Goal: Task Accomplishment & Management: Manage account settings

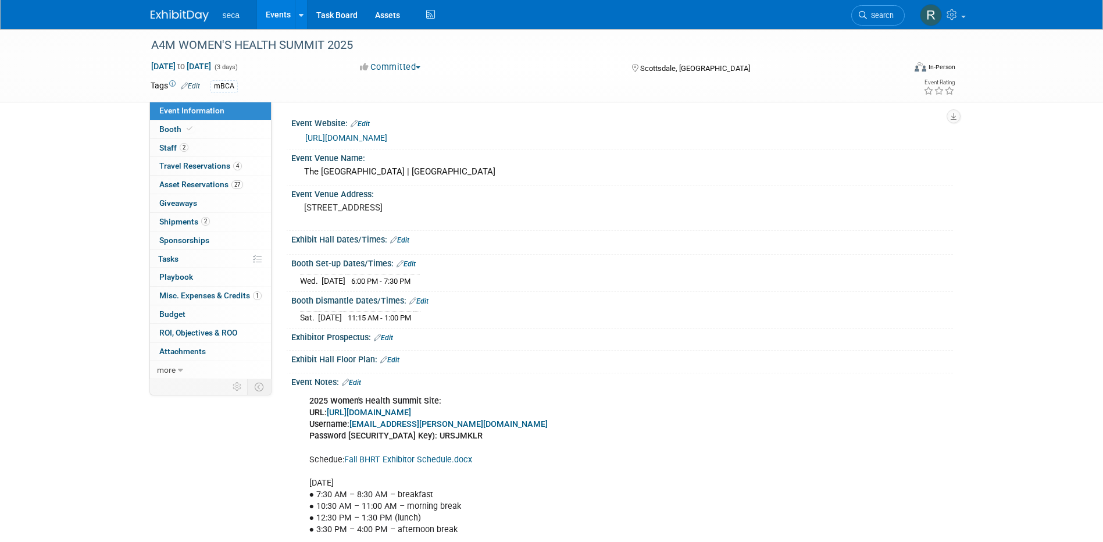
click at [284, 9] on link "Events" at bounding box center [278, 14] width 42 height 29
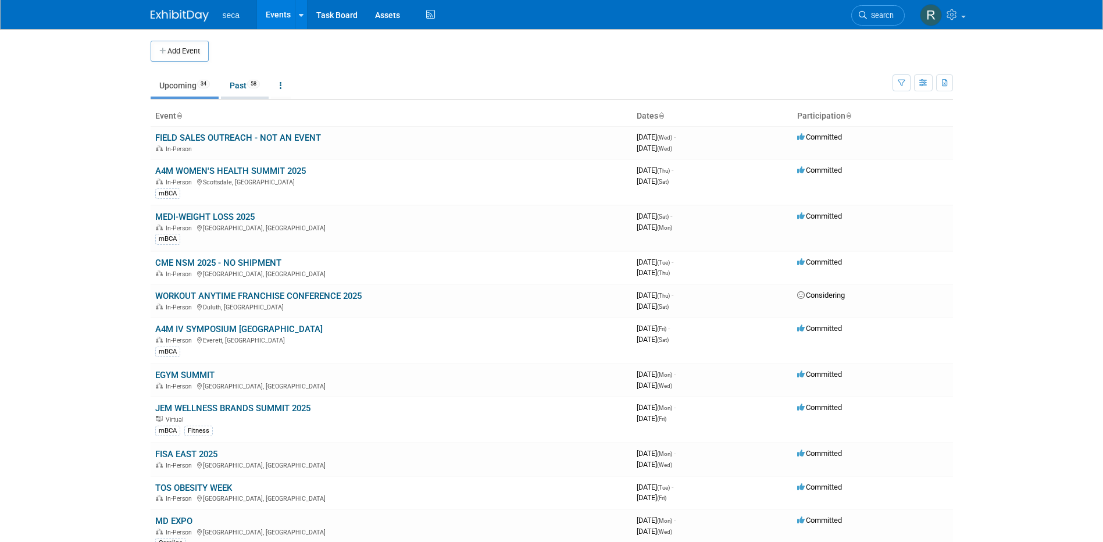
click at [246, 87] on link "Past 58" at bounding box center [245, 85] width 48 height 22
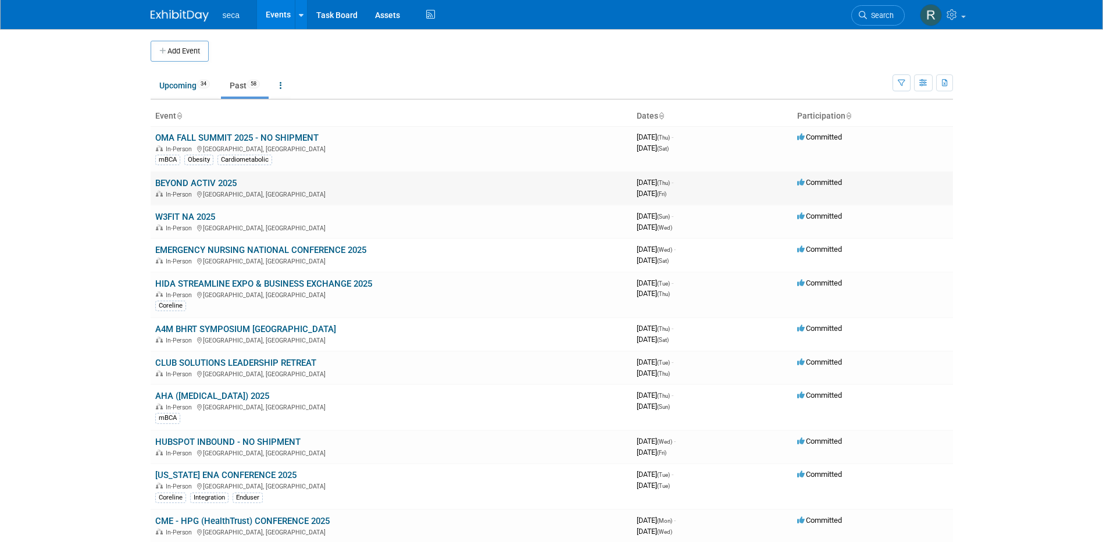
click at [212, 182] on link "BEYOND ACTIV 2025" at bounding box center [195, 183] width 81 height 10
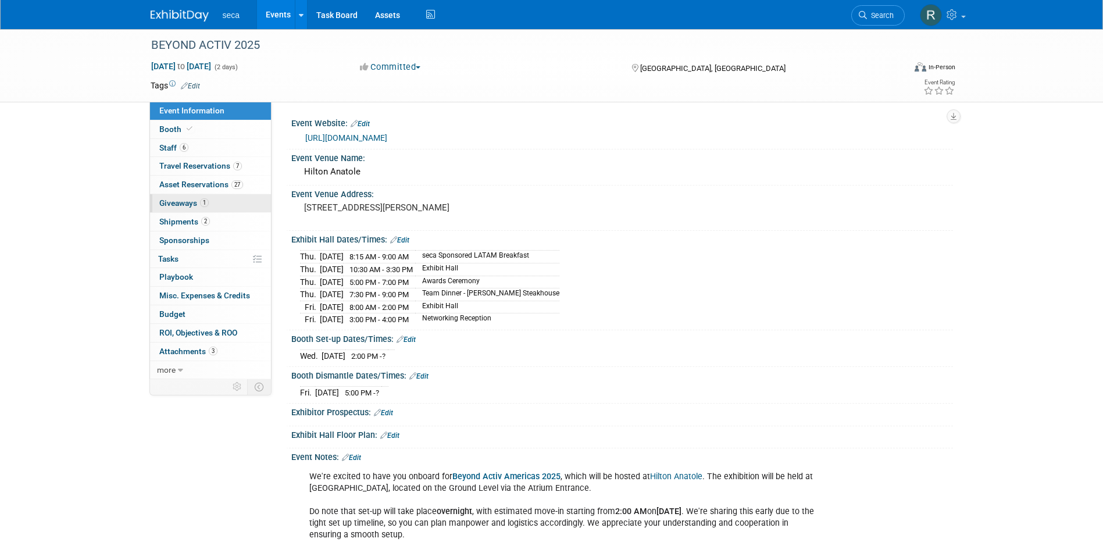
click at [191, 200] on span "Giveaways 1" at bounding box center [183, 202] width 49 height 9
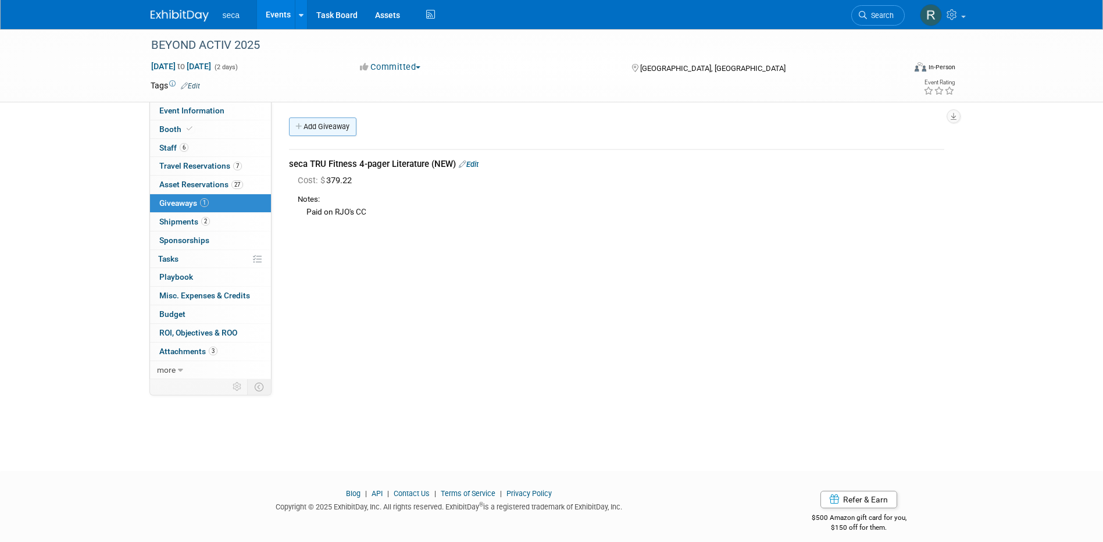
click at [321, 126] on link "Add Giveaway" at bounding box center [322, 126] width 67 height 19
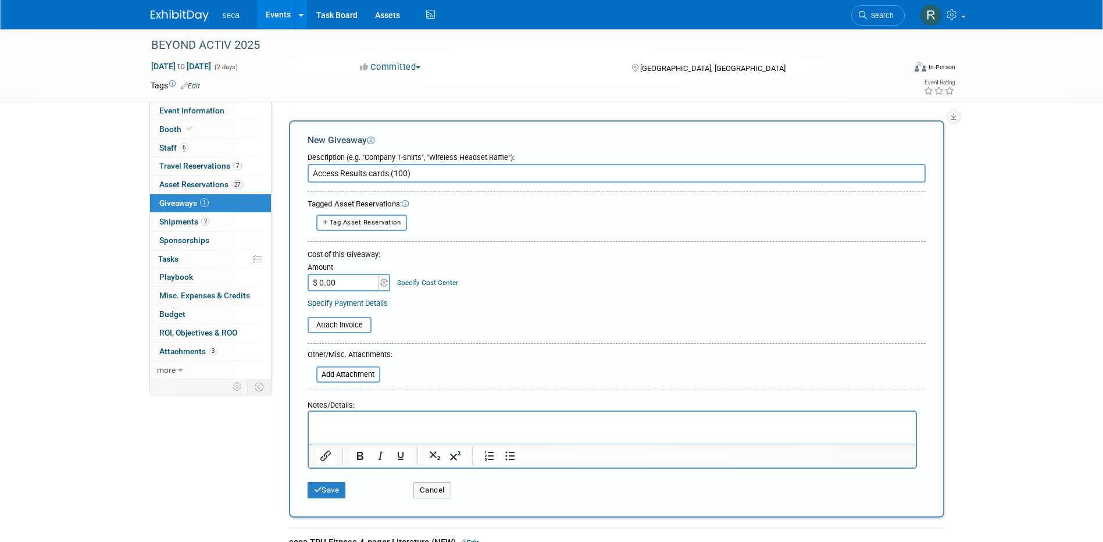
type input "Access Results cards (100)"
click at [355, 284] on input "$ 0.00" at bounding box center [344, 282] width 73 height 17
type input "$ 55.34"
click at [330, 490] on button "Save" at bounding box center [327, 490] width 38 height 16
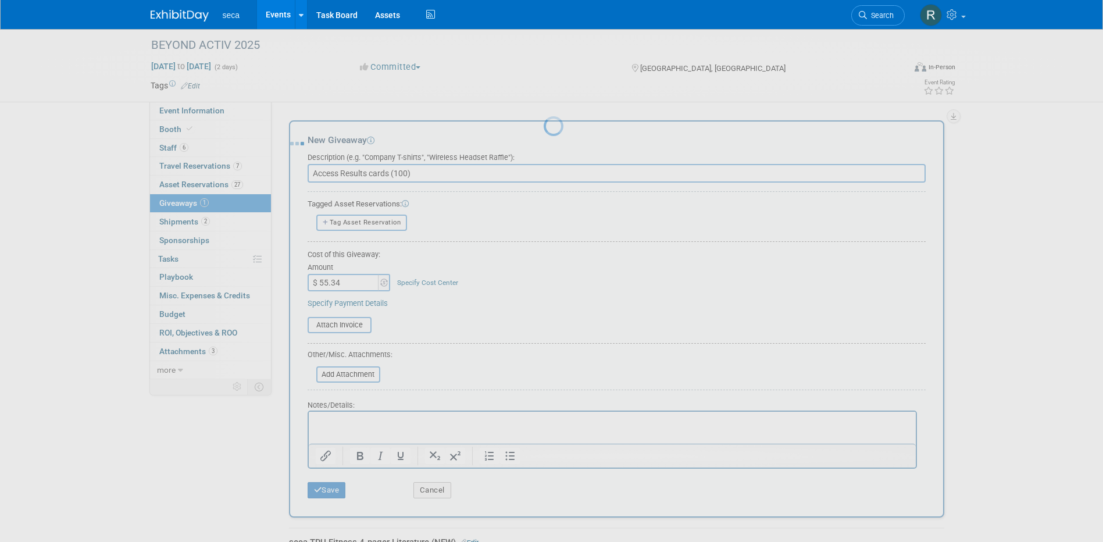
scroll to position [10, 0]
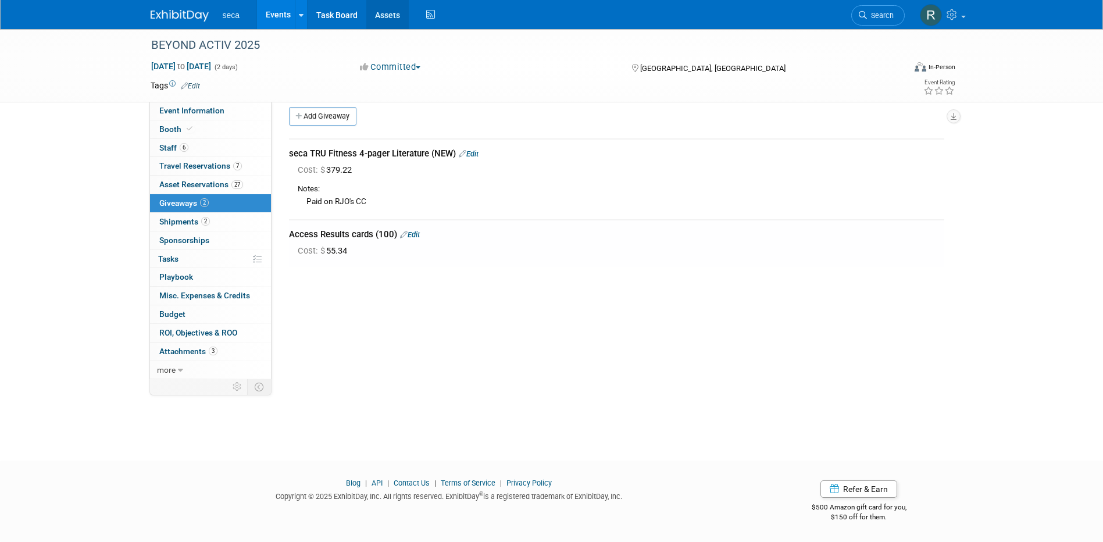
click at [383, 15] on link "Assets" at bounding box center [387, 14] width 42 height 29
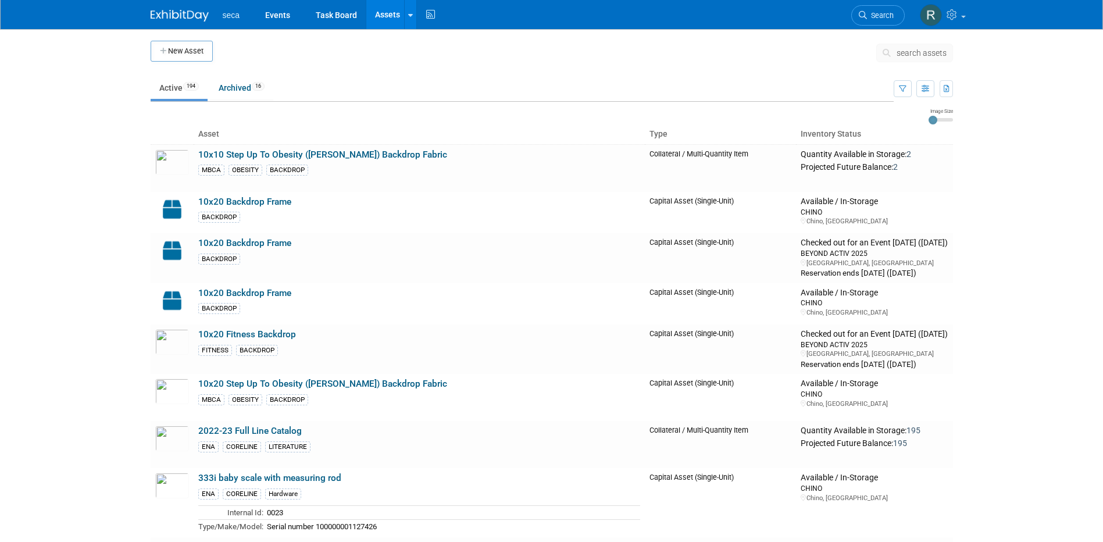
click at [914, 52] on span "search assets" at bounding box center [921, 52] width 50 height 9
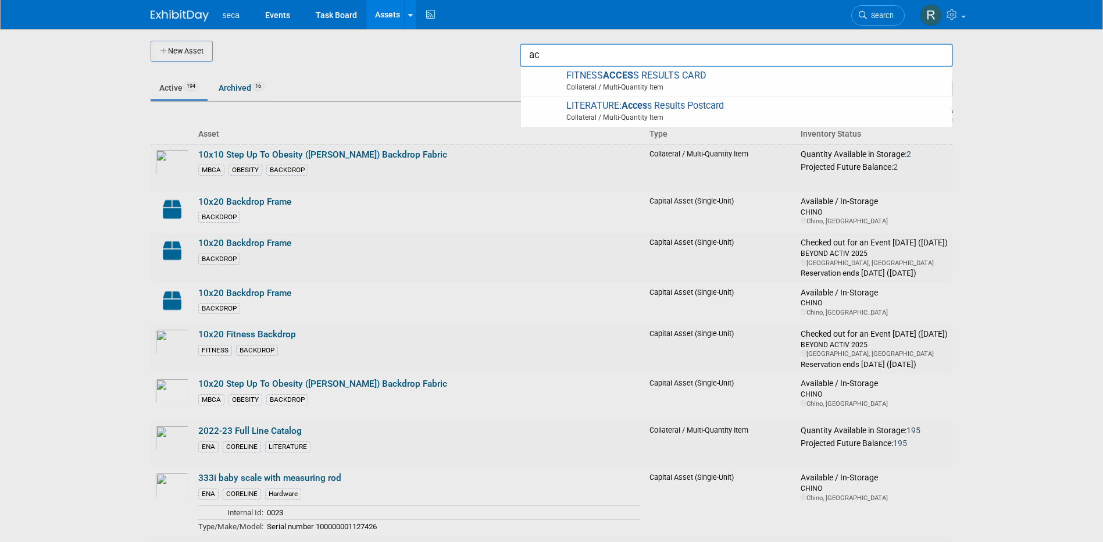
type input "a"
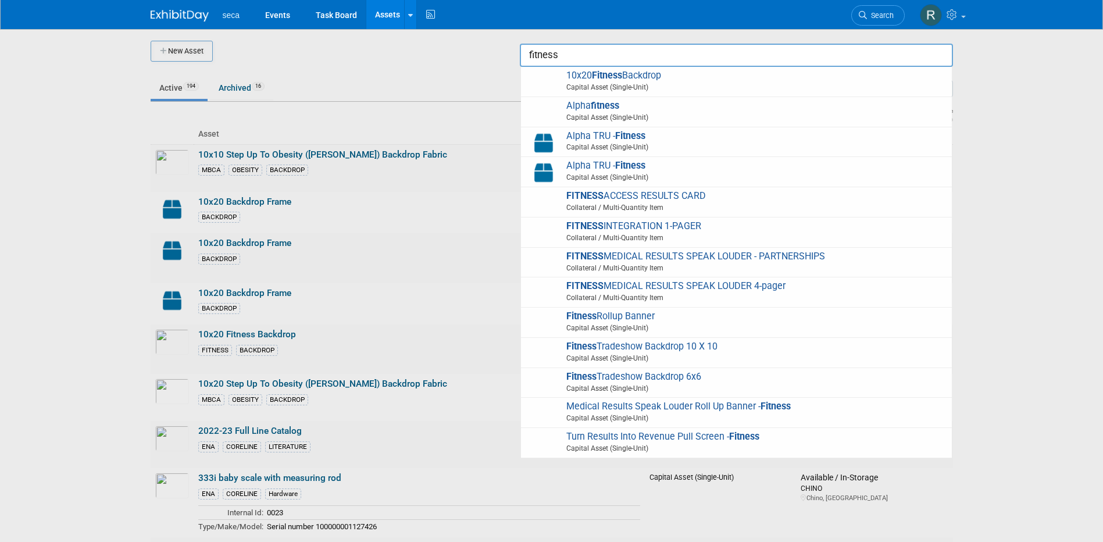
drag, startPoint x: 572, startPoint y: 54, endPoint x: 503, endPoint y: 55, distance: 69.2
click at [503, 55] on body "seca Events Task Board Assets New Asset Search Assets Bulk Upload Assets Storag…" at bounding box center [551, 271] width 1103 height 542
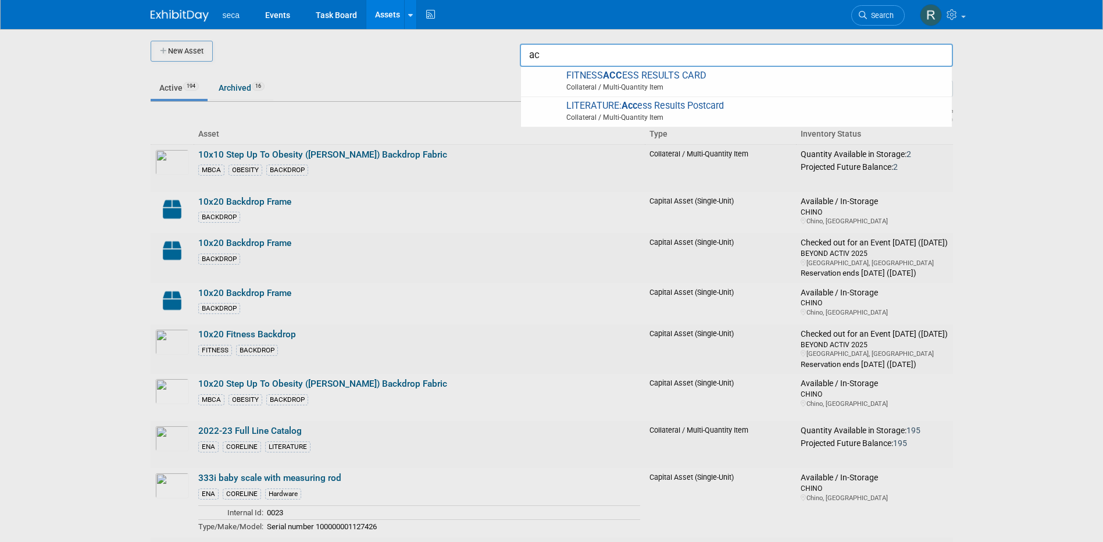
type input "a"
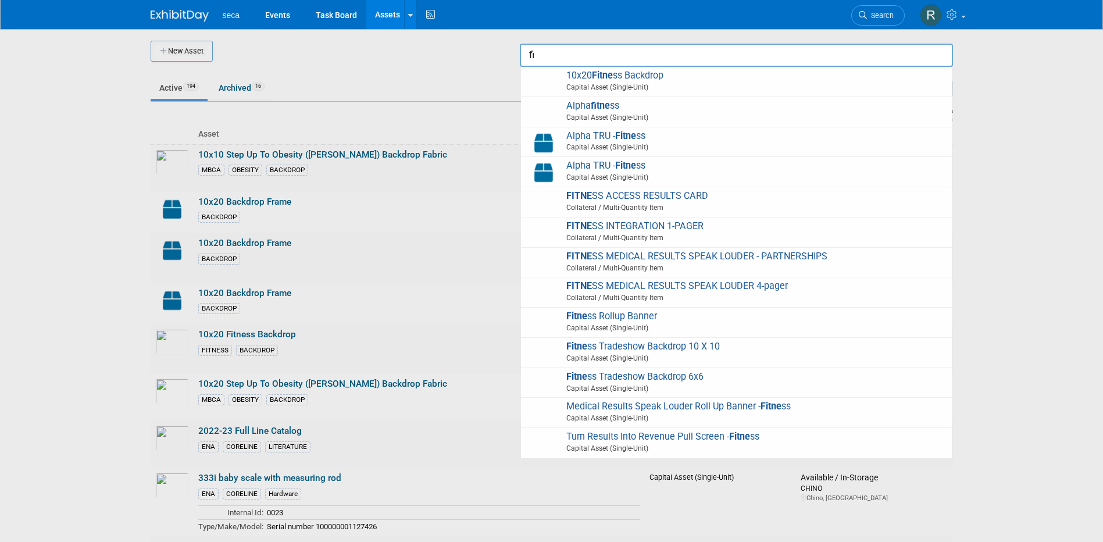
type input "f"
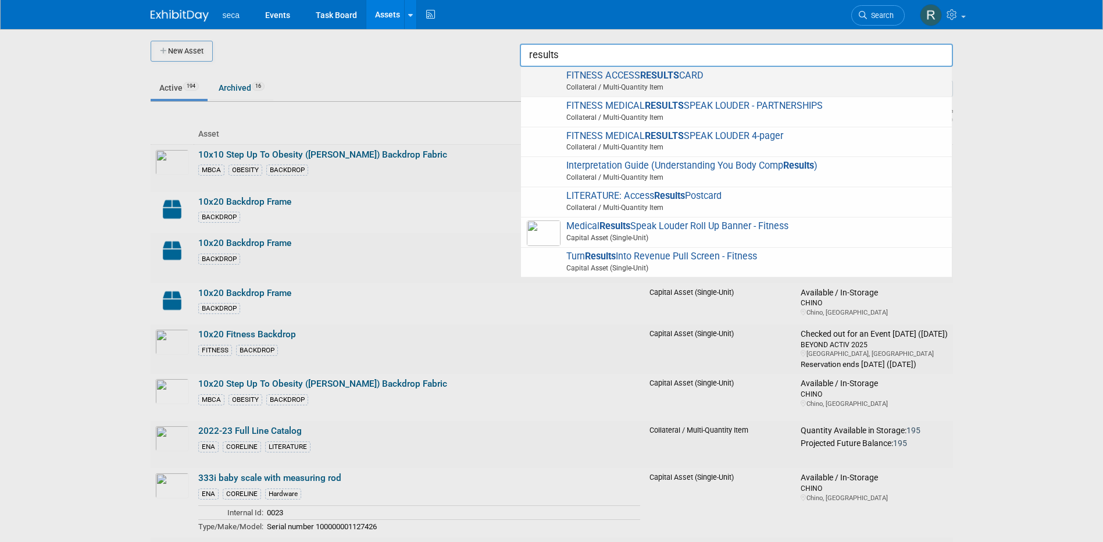
click at [548, 84] on img at bounding box center [544, 83] width 34 height 26
type input "FITNESS ACCESS RESULTS CARD"
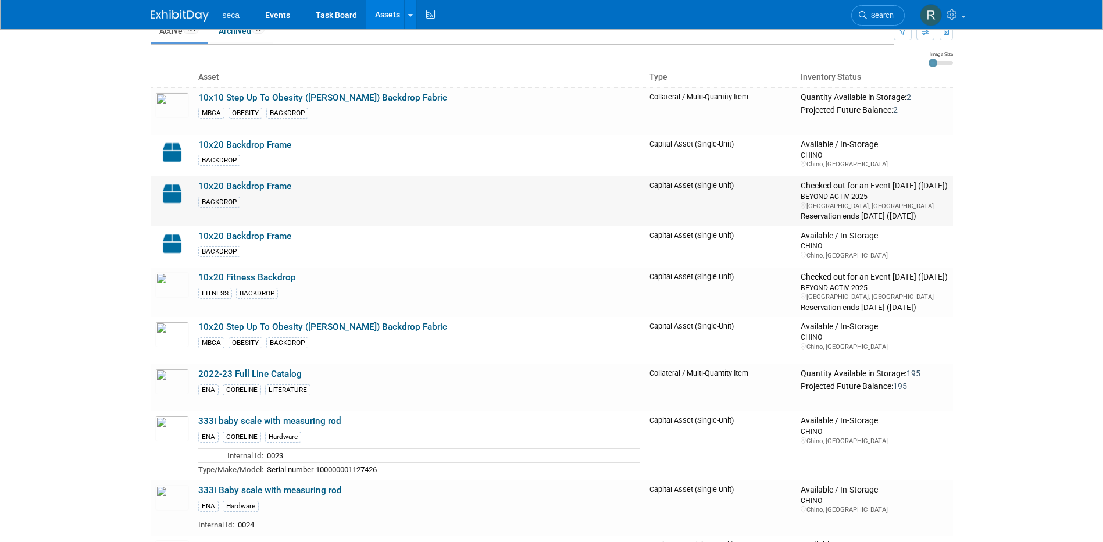
scroll to position [174, 0]
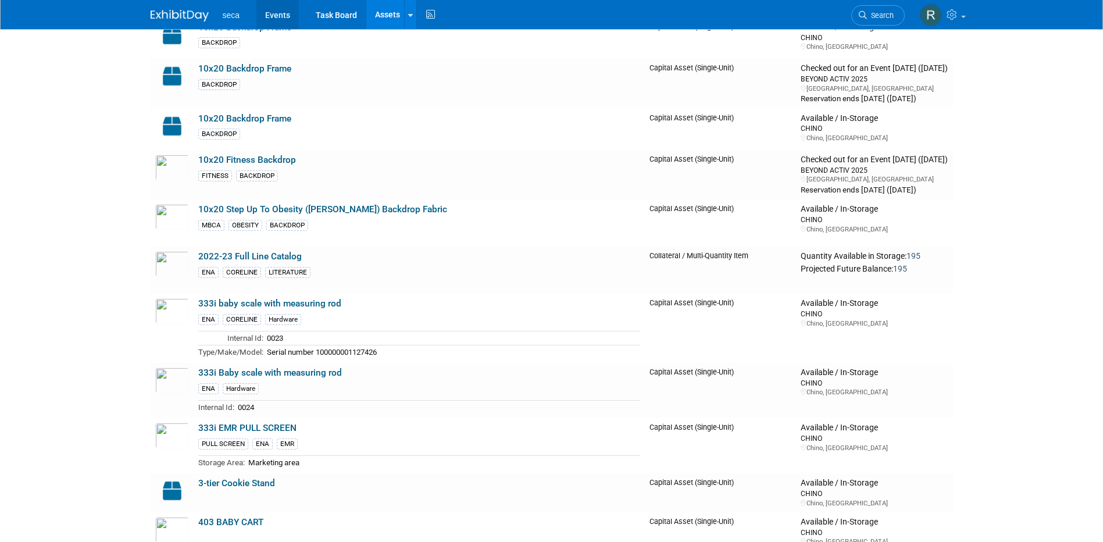
click at [281, 19] on link "Events" at bounding box center [277, 14] width 42 height 29
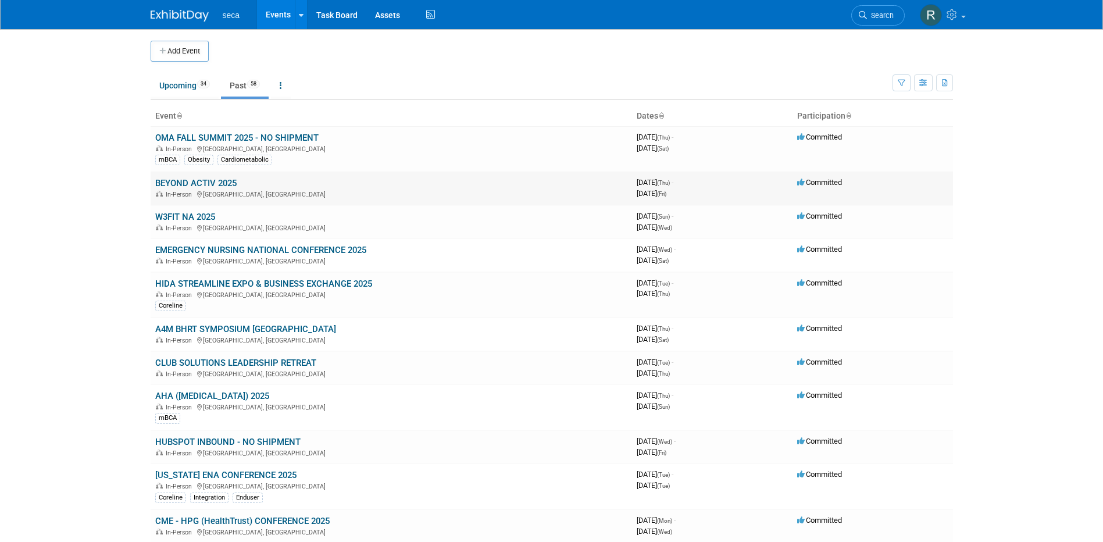
click at [221, 183] on link "BEYOND ACTIV 2025" at bounding box center [195, 183] width 81 height 10
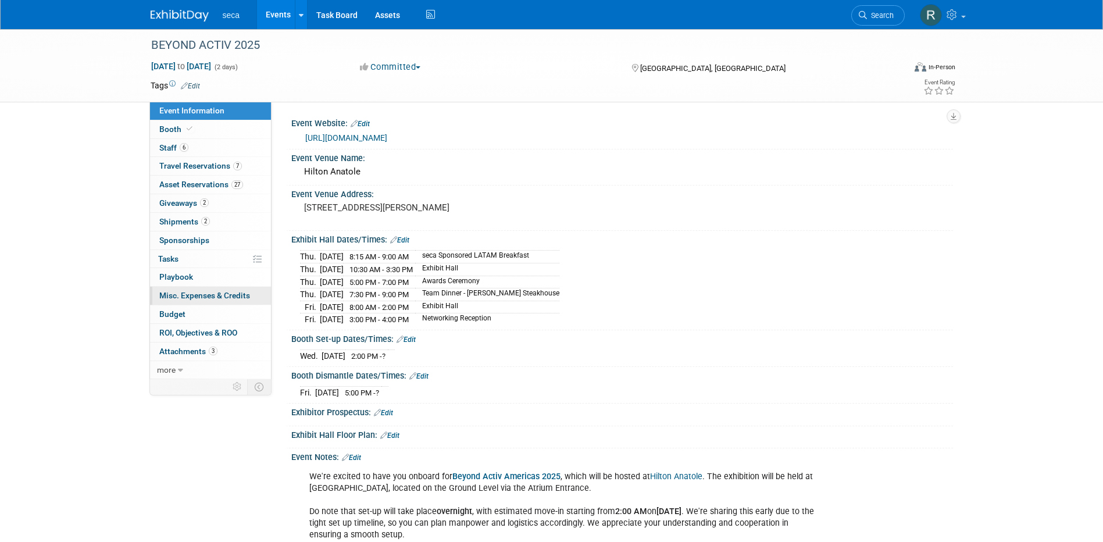
click at [208, 296] on span "Misc. Expenses & Credits 0" at bounding box center [204, 295] width 91 height 9
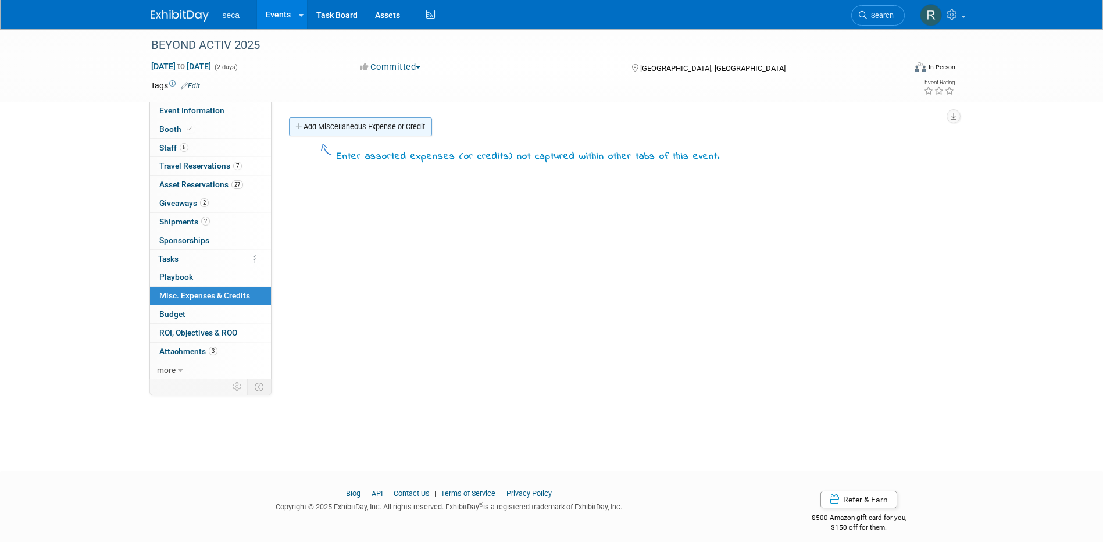
click at [367, 132] on link "Add Miscellaneous Expense or Credit" at bounding box center [360, 126] width 143 height 19
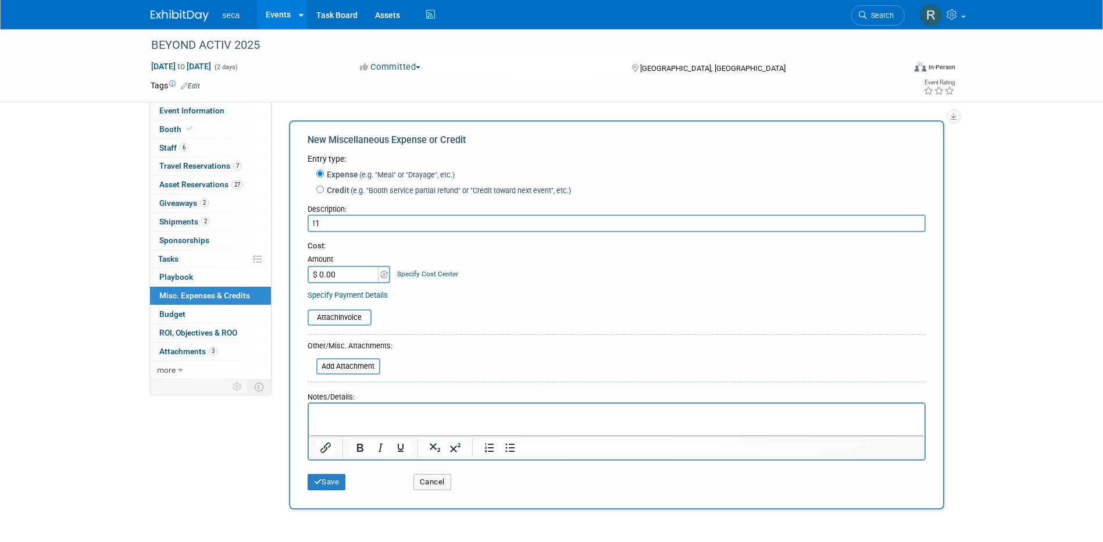
type input "!"
type input "10x20 Fitness backdrop + Rollup banner -custom"
drag, startPoint x: 344, startPoint y: 273, endPoint x: 373, endPoint y: 259, distance: 32.2
click at [344, 272] on input "$ 0.00" at bounding box center [344, 274] width 73 height 17
type input "$ 1,032.58"
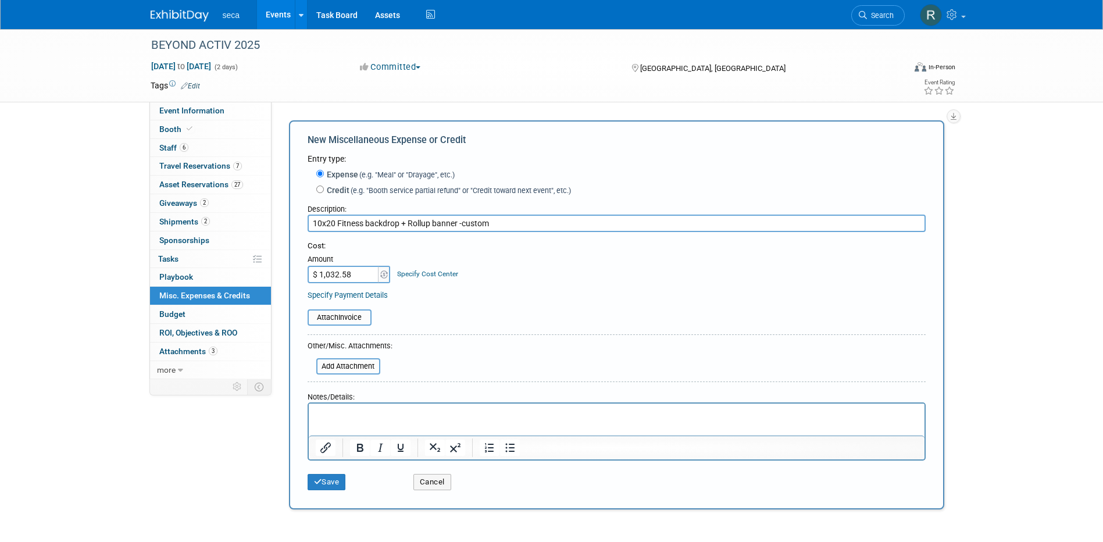
click at [456, 294] on div "Specify Payment Details" at bounding box center [617, 295] width 618 height 12
click at [317, 485] on icon "submit" at bounding box center [318, 482] width 8 height 8
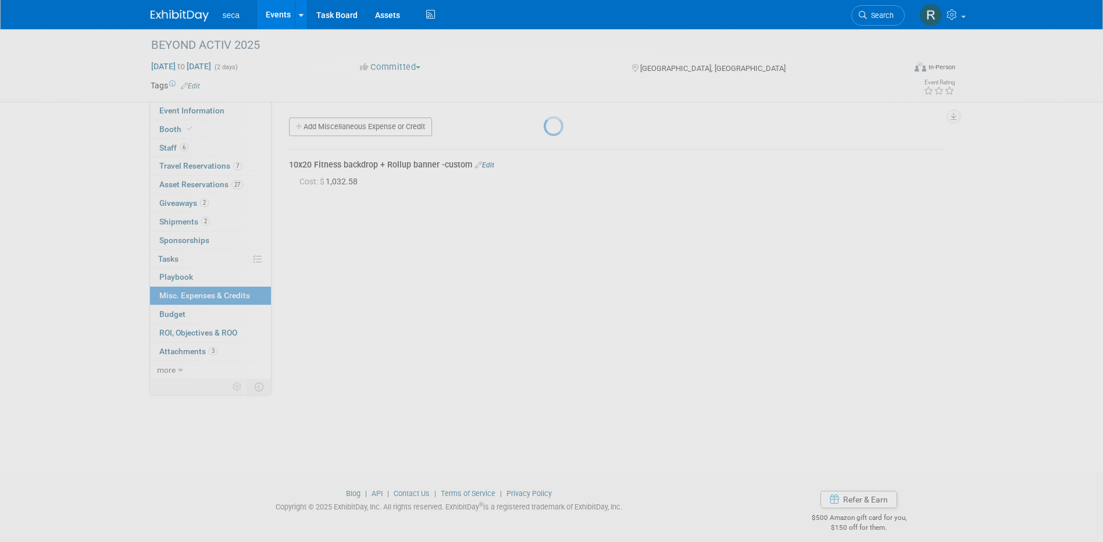
scroll to position [10, 0]
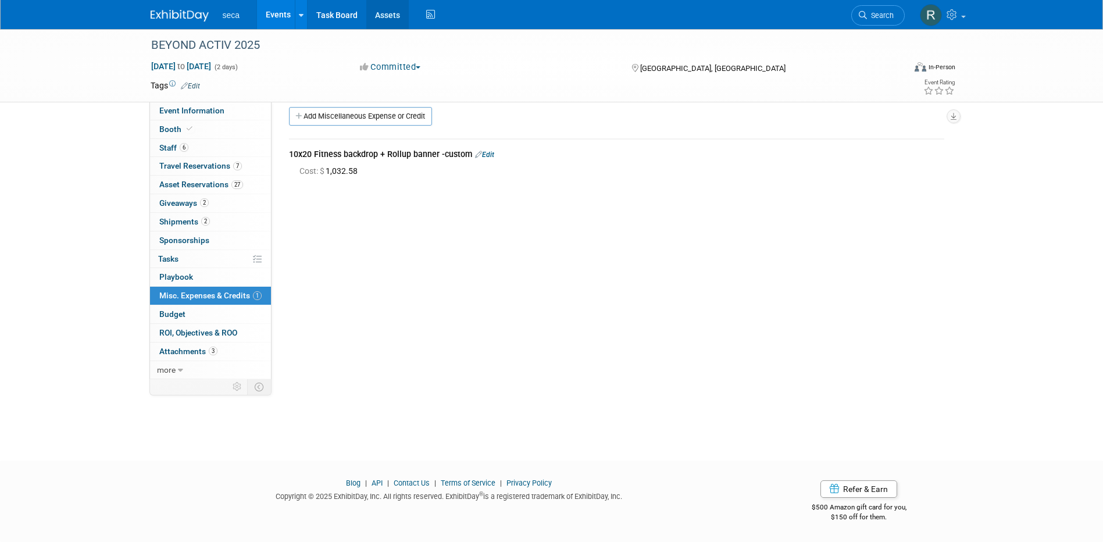
click at [392, 18] on link "Assets" at bounding box center [387, 14] width 42 height 29
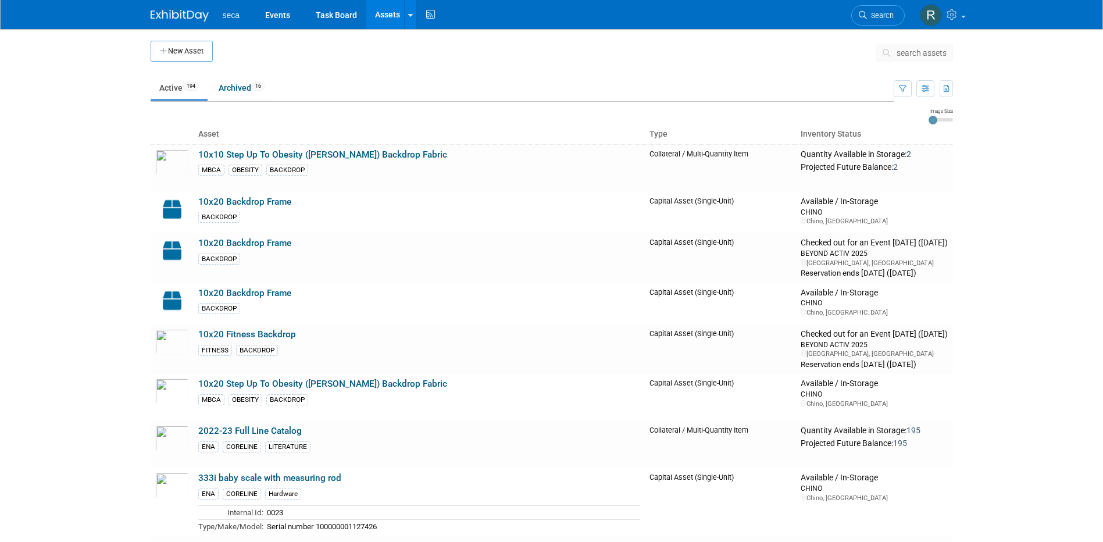
click at [935, 49] on span "search assets" at bounding box center [921, 52] width 50 height 9
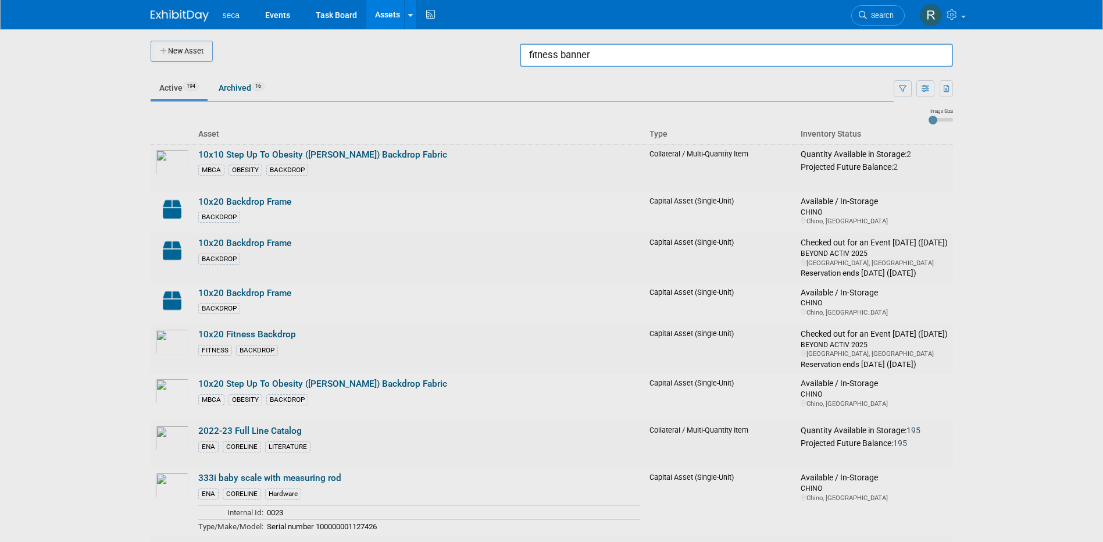
drag, startPoint x: 626, startPoint y: 56, endPoint x: 477, endPoint y: 56, distance: 148.8
click at [477, 57] on body "seca Events Task Board Assets New Asset Search Assets Bulk Upload Assets Storag…" at bounding box center [551, 271] width 1103 height 542
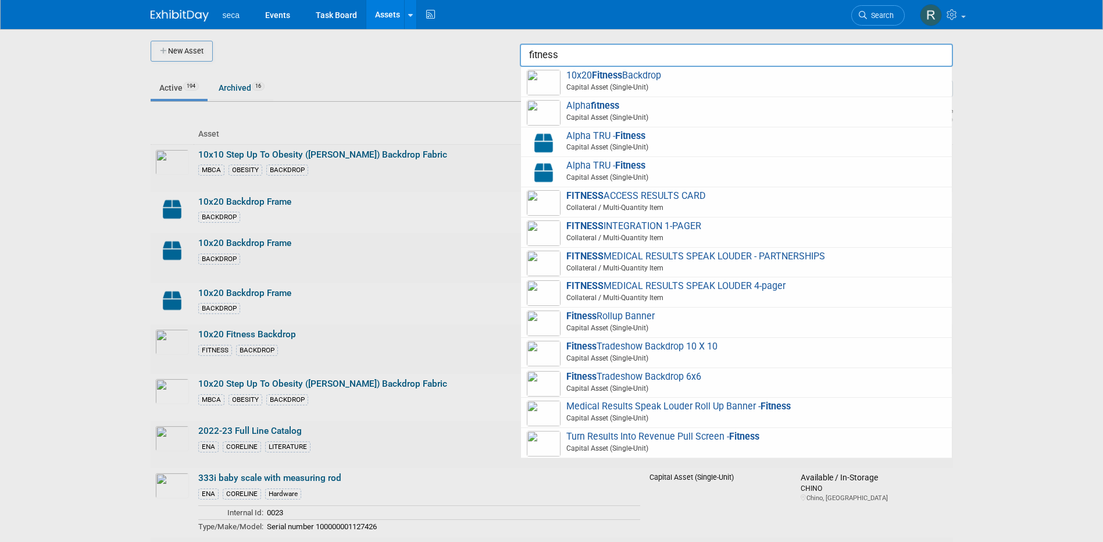
type input "fitness"
